Goal: Task Accomplishment & Management: Use online tool/utility

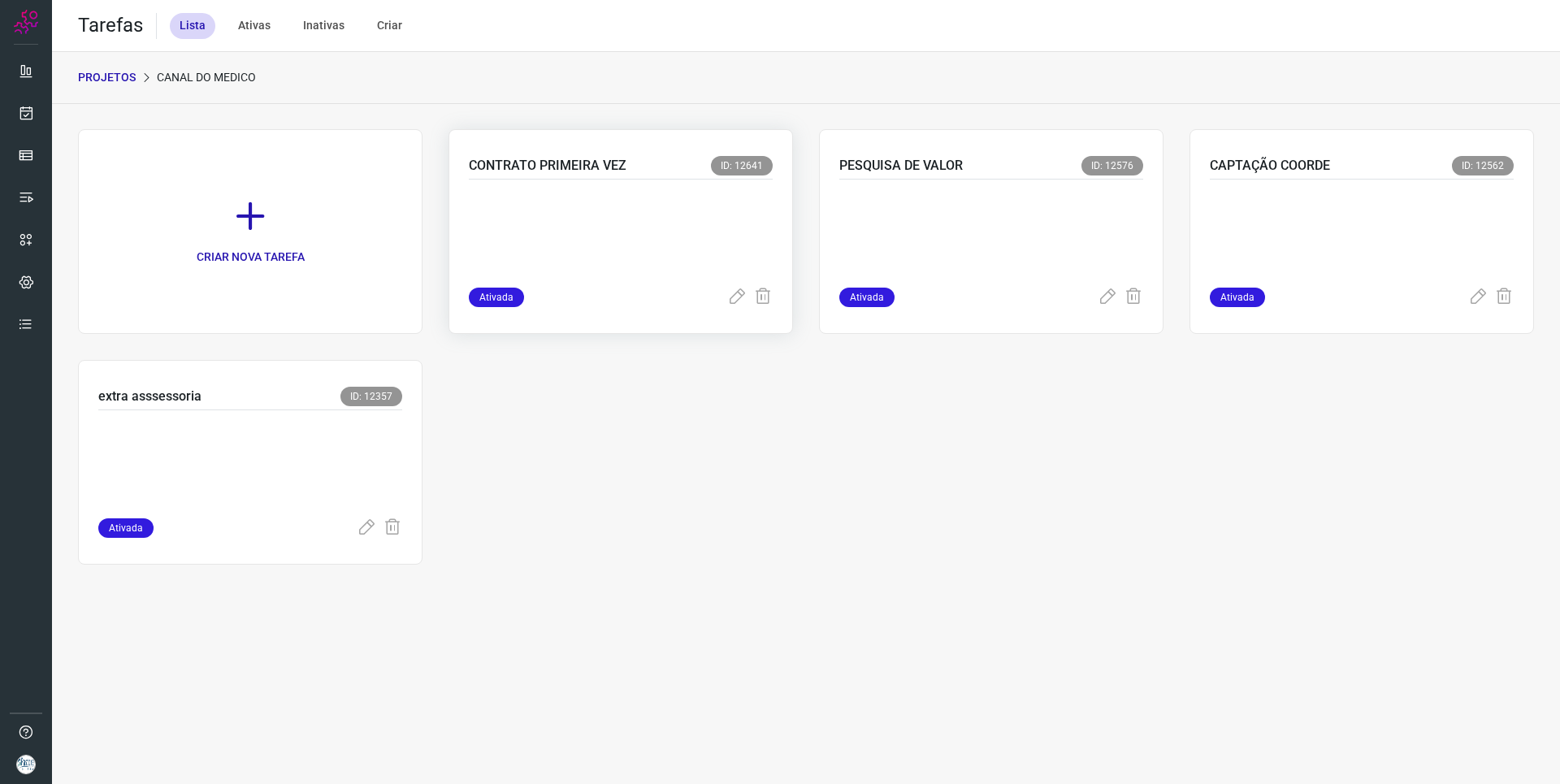
click at [568, 178] on div "CONTRATO PRIMEIRA VEZ ID: 12641" at bounding box center [621, 168] width 304 height 24
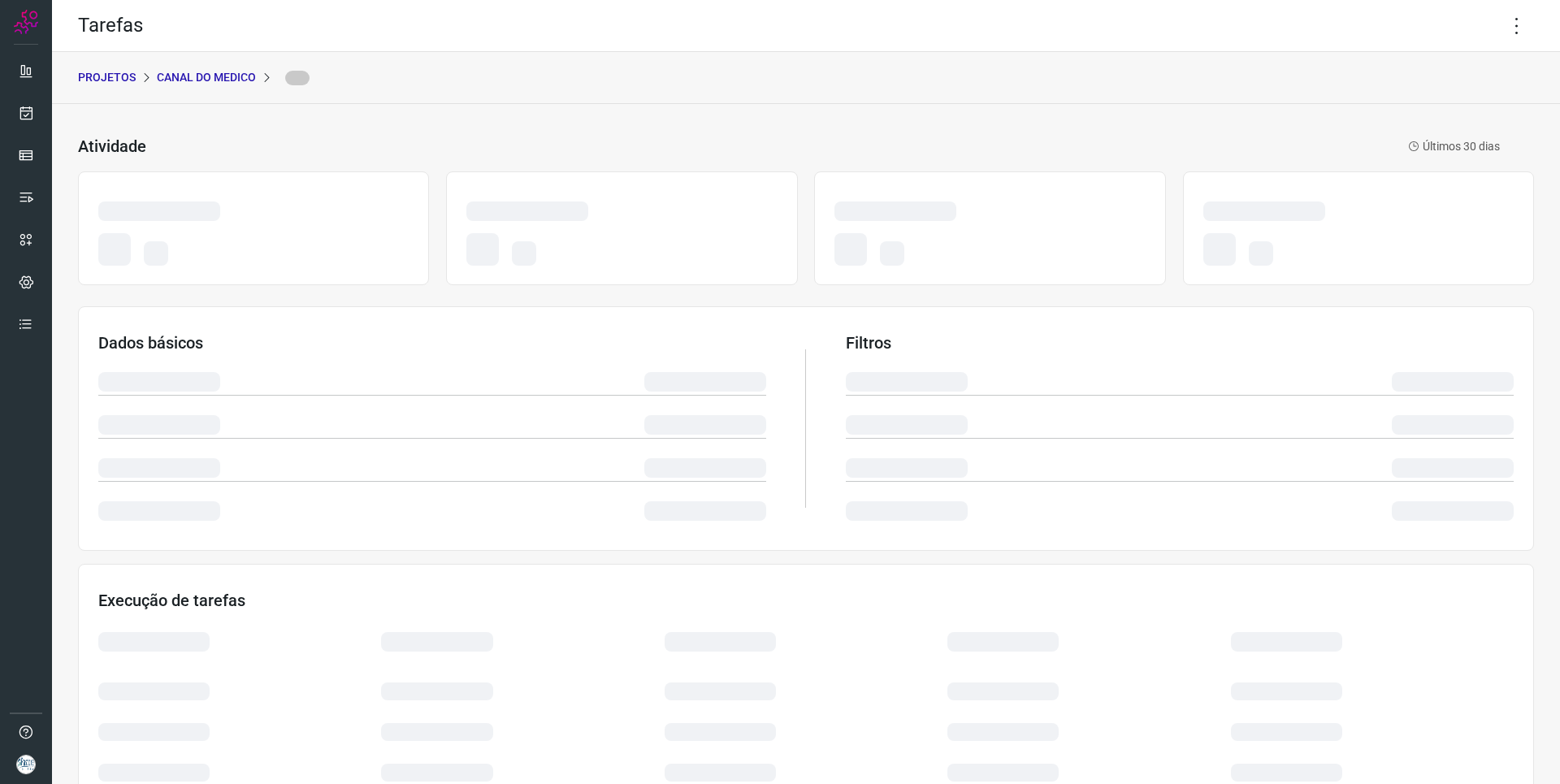
click at [200, 76] on p "CANAL DO MEDICO" at bounding box center [206, 77] width 99 height 17
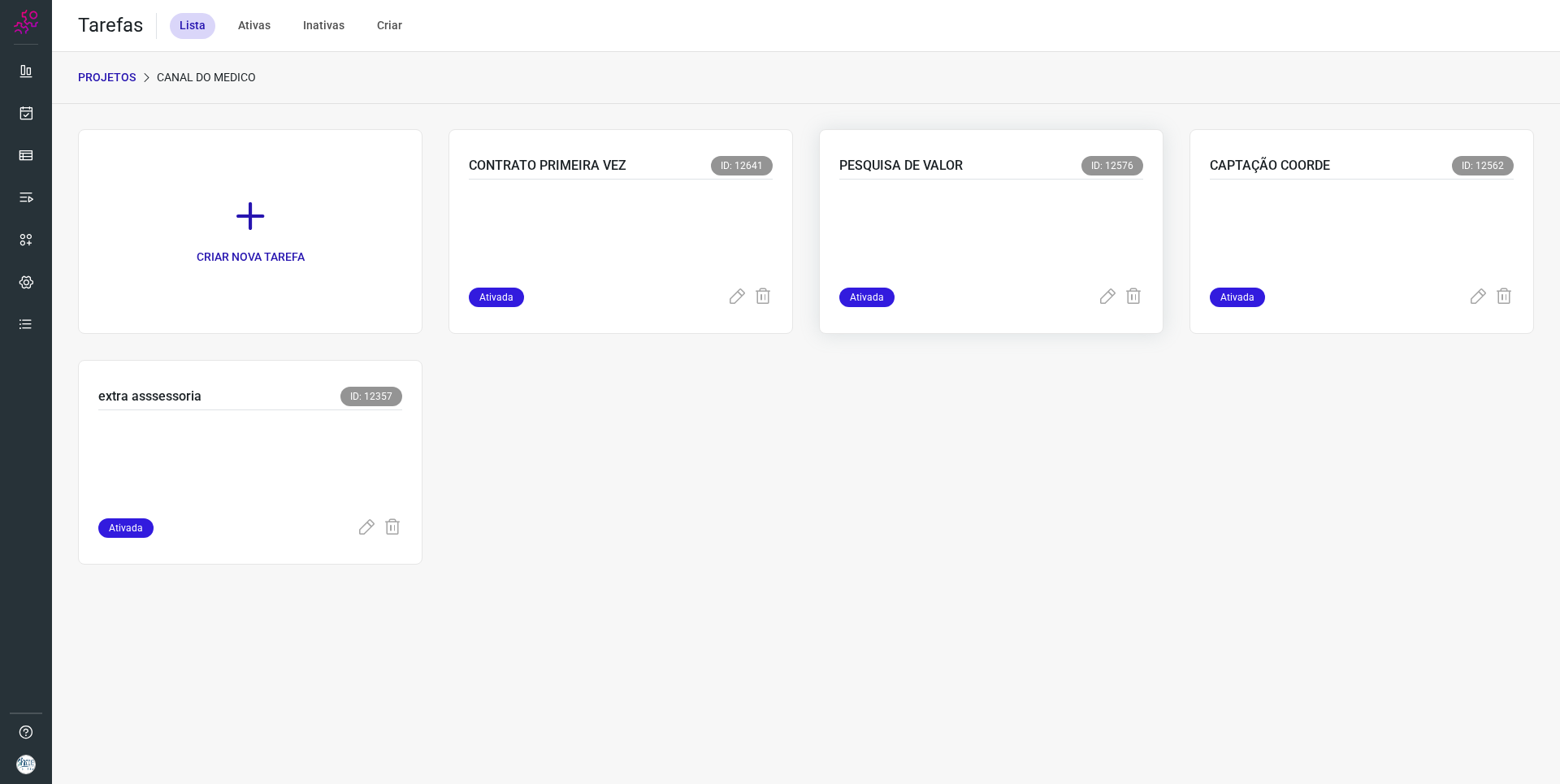
click at [996, 240] on p at bounding box center [961, 230] width 244 height 81
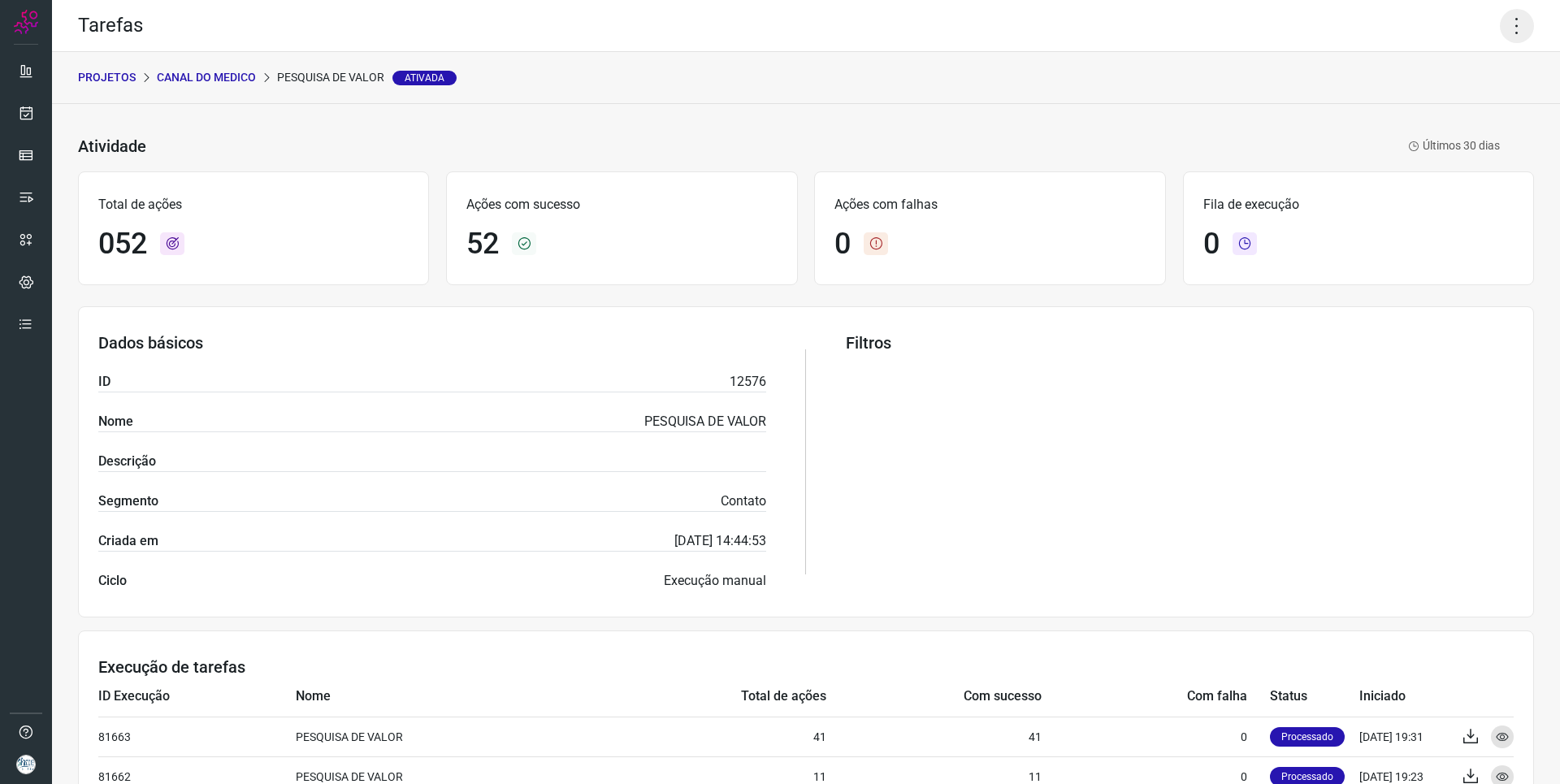
click at [1511, 31] on icon at bounding box center [1517, 26] width 35 height 35
click at [1438, 115] on li "Executar" at bounding box center [1448, 107] width 148 height 26
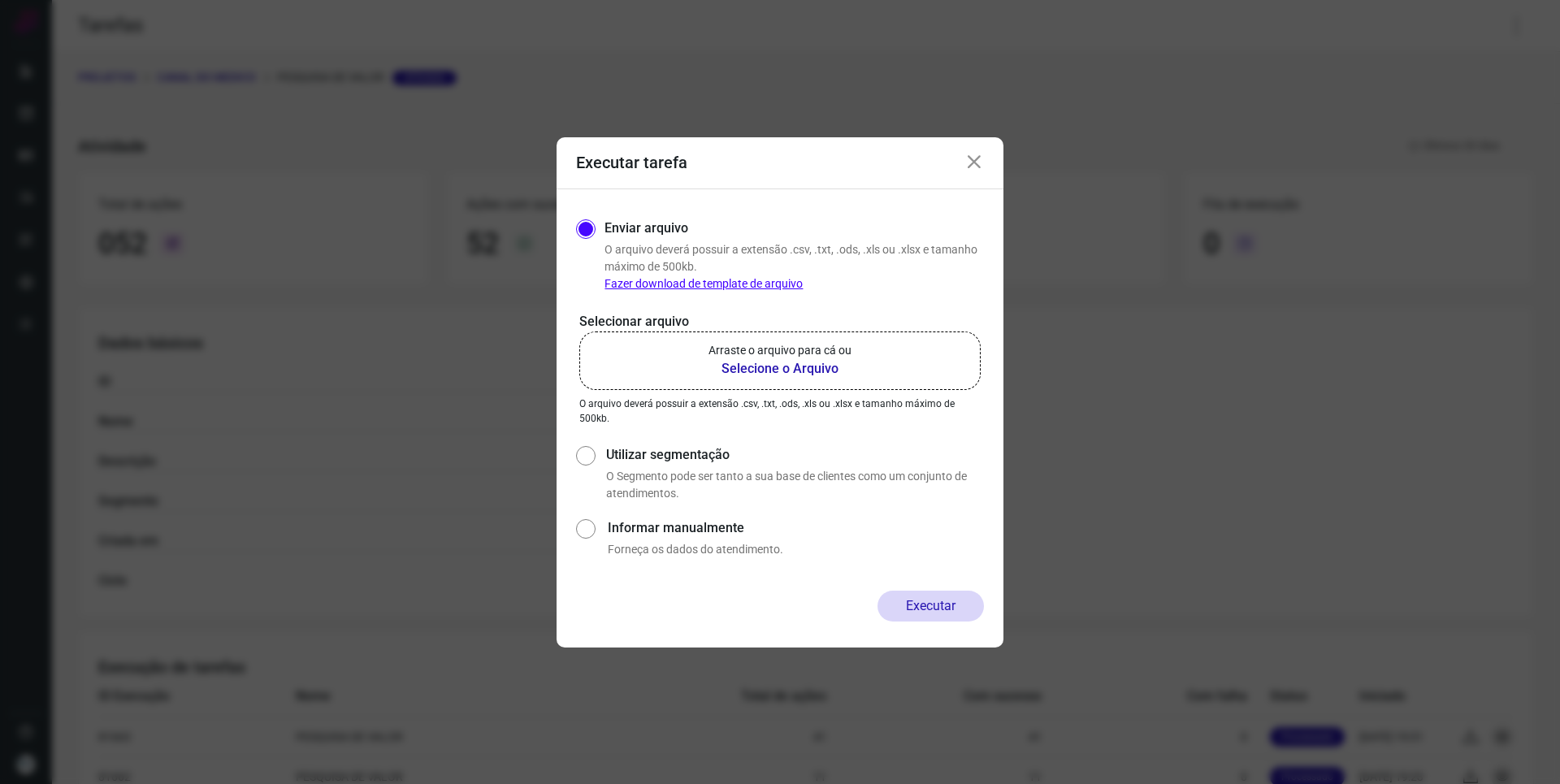
click at [802, 370] on b "Selecione o Arquivo" at bounding box center [780, 369] width 143 height 20
click at [0, 0] on input "Arraste o arquivo para cá ou Selecione o Arquivo" at bounding box center [0, 0] width 0 height 0
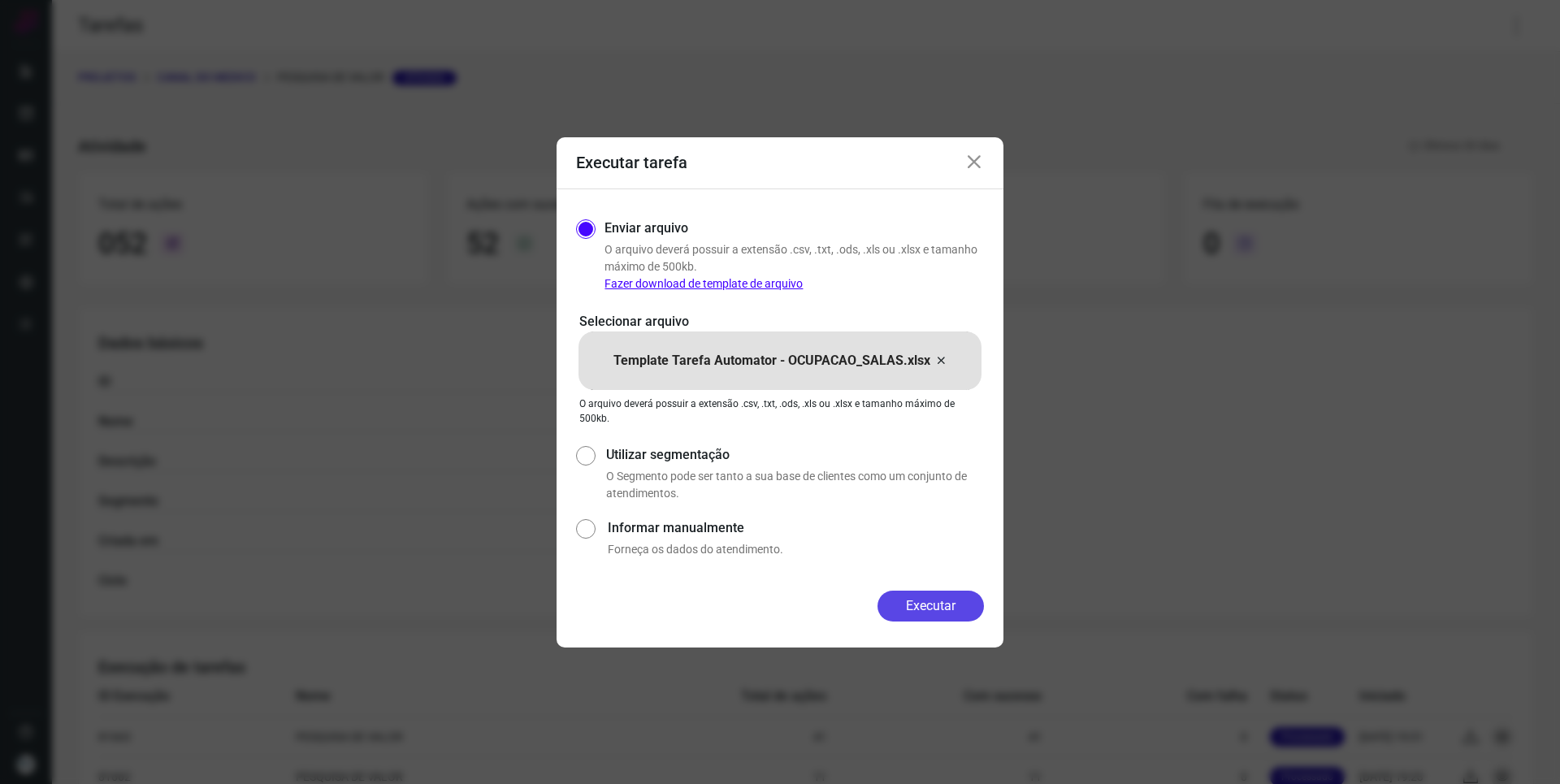
click at [913, 593] on button "Executar" at bounding box center [930, 606] width 107 height 31
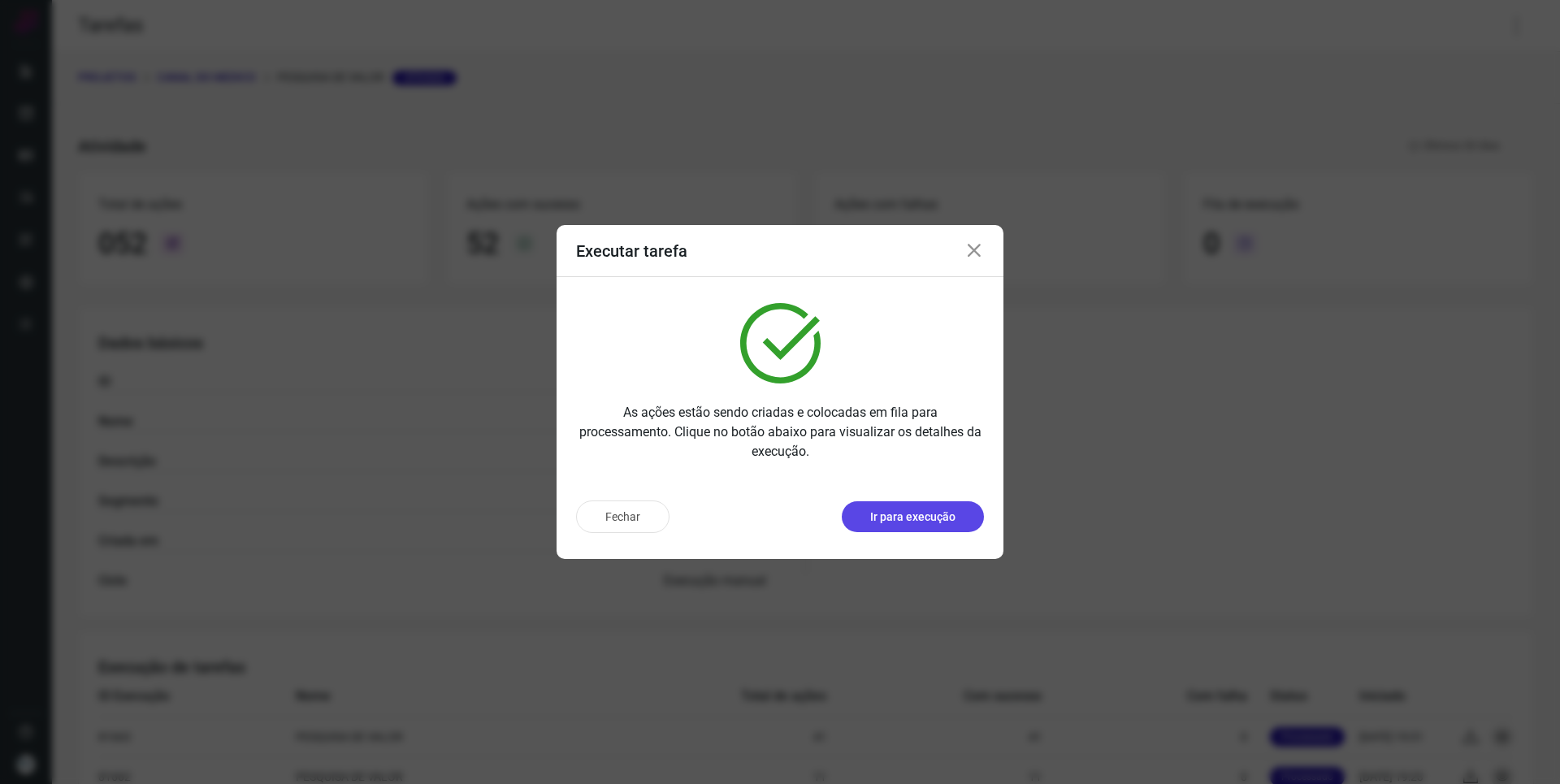
click at [937, 523] on p "Ir para execução" at bounding box center [913, 516] width 85 height 17
